Goal: Task Accomplishment & Management: Use online tool/utility

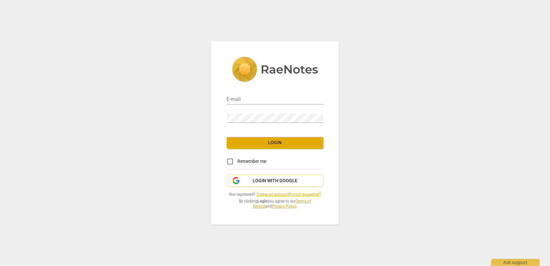
type input "[EMAIL_ADDRESS][DOMAIN_NAME]"
click at [271, 138] on button "Login" at bounding box center [275, 143] width 97 height 12
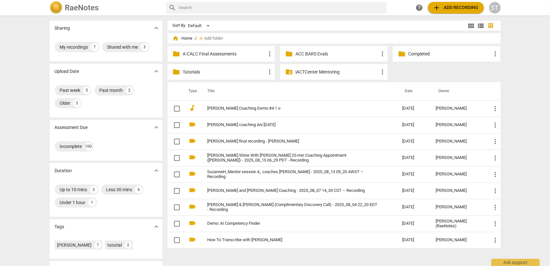
click at [446, 9] on span "add Add recording" at bounding box center [456, 8] width 46 height 8
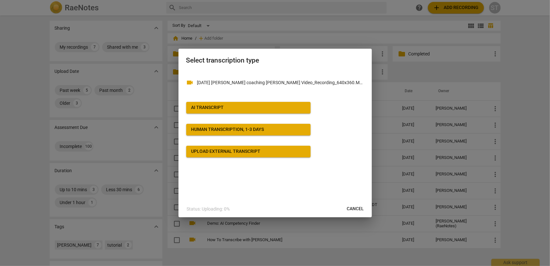
click at [244, 105] on span "AI Transcript" at bounding box center [248, 107] width 114 height 6
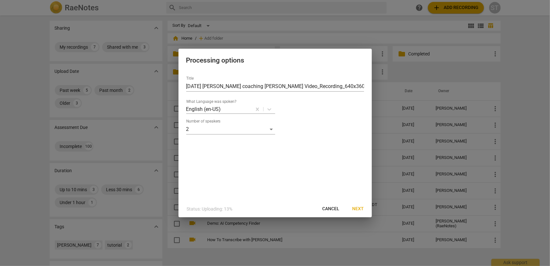
click at [361, 209] on span "Next" at bounding box center [358, 208] width 12 height 6
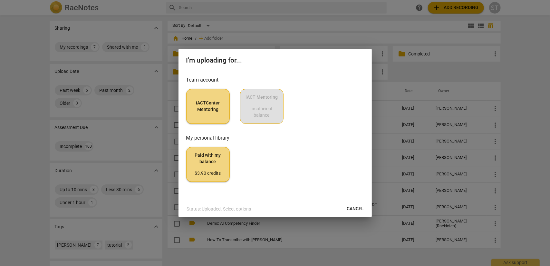
click at [214, 118] on button "iACTCenter Mentoring" at bounding box center [207, 106] width 43 height 35
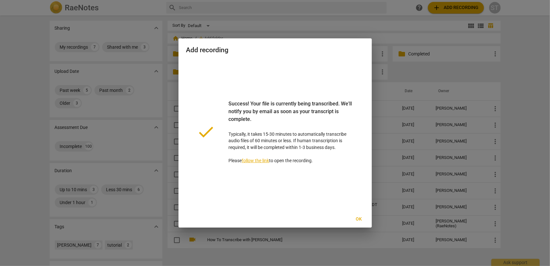
click at [359, 220] on span "Ok" at bounding box center [358, 219] width 10 height 6
